Goal: Navigation & Orientation: Find specific page/section

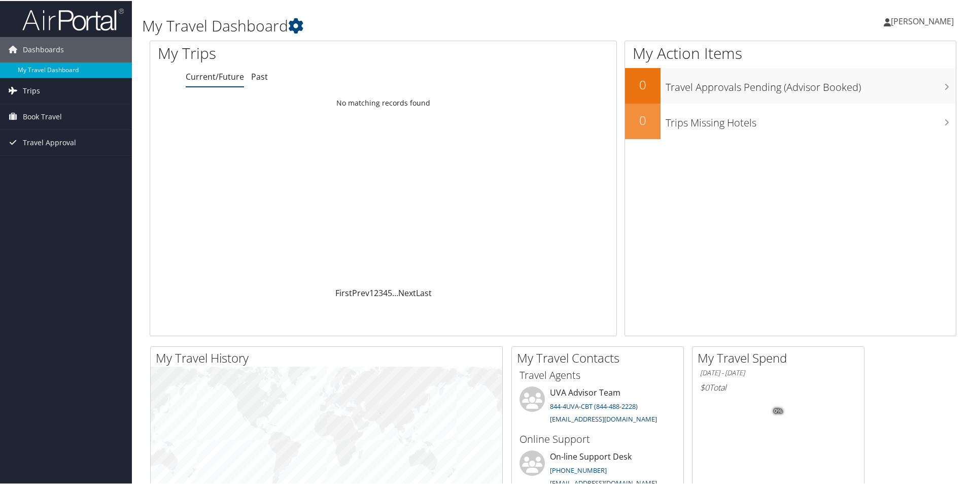
click at [31, 89] on span "Trips" at bounding box center [31, 89] width 17 height 25
click at [57, 114] on link "Current/Future Trips" at bounding box center [66, 109] width 132 height 15
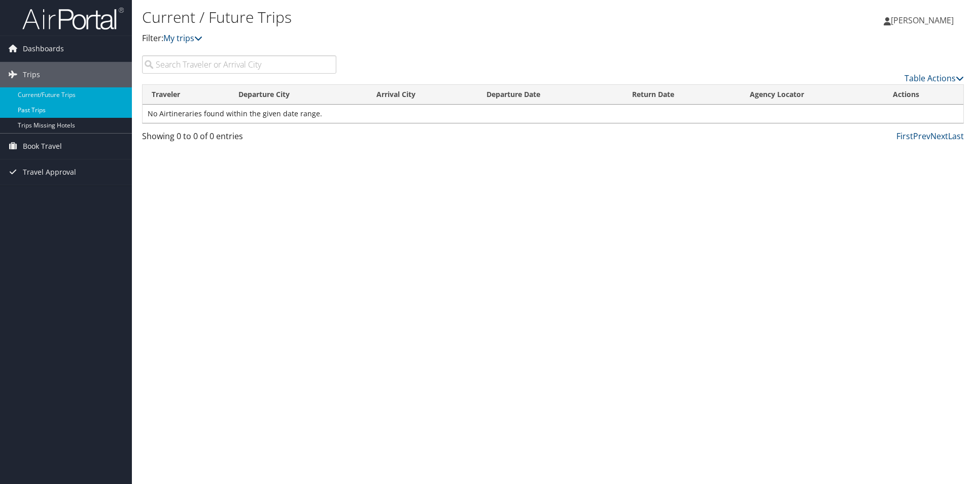
click at [39, 113] on link "Past Trips" at bounding box center [66, 109] width 132 height 15
click at [47, 146] on span "Book Travel" at bounding box center [42, 145] width 39 height 25
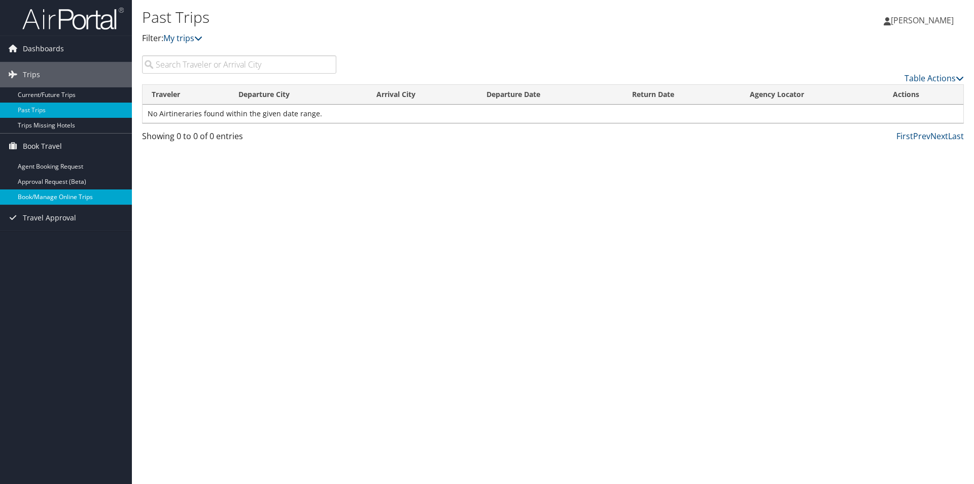
click at [52, 199] on link "Book/Manage Online Trips" at bounding box center [66, 196] width 132 height 15
